Goal: Ask a question

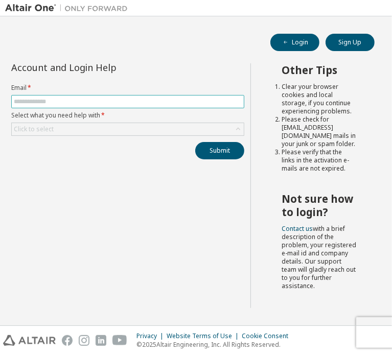
click at [102, 100] on input "text" at bounding box center [128, 102] width 228 height 8
click at [36, 142] on div "Submit" at bounding box center [127, 150] width 233 height 17
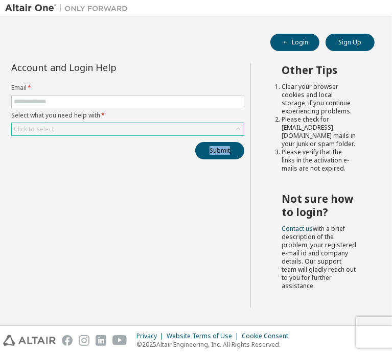
drag, startPoint x: 36, startPoint y: 142, endPoint x: 69, endPoint y: 124, distance: 37.3
click at [69, 124] on div "Account and Login Help Email * Select what you need help with * Click to select…" at bounding box center [127, 111] width 245 height 96
click at [69, 124] on div "Click to select" at bounding box center [128, 129] width 232 height 12
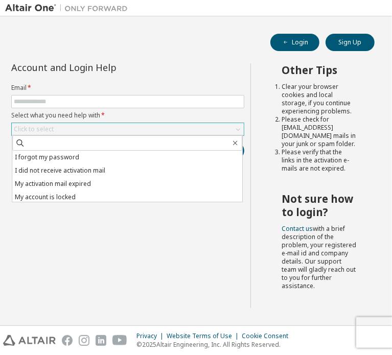
click at [69, 124] on div "Click to select" at bounding box center [128, 129] width 232 height 12
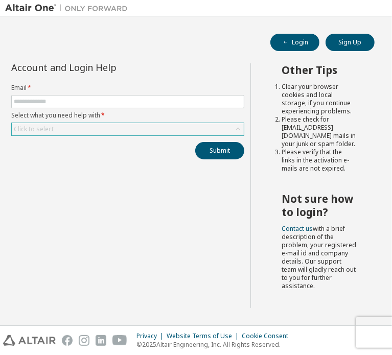
click at [69, 124] on div "Click to select" at bounding box center [128, 129] width 232 height 12
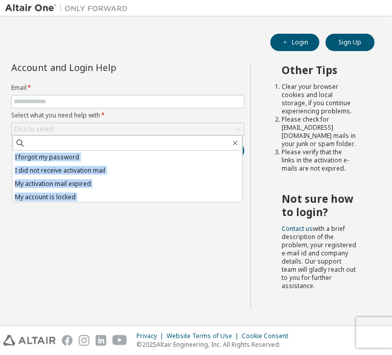
click at [80, 232] on div "Account and Login Help Email * Select what you need help with * Click to select…" at bounding box center [127, 185] width 245 height 245
